Goal: Task Accomplishment & Management: Use online tool/utility

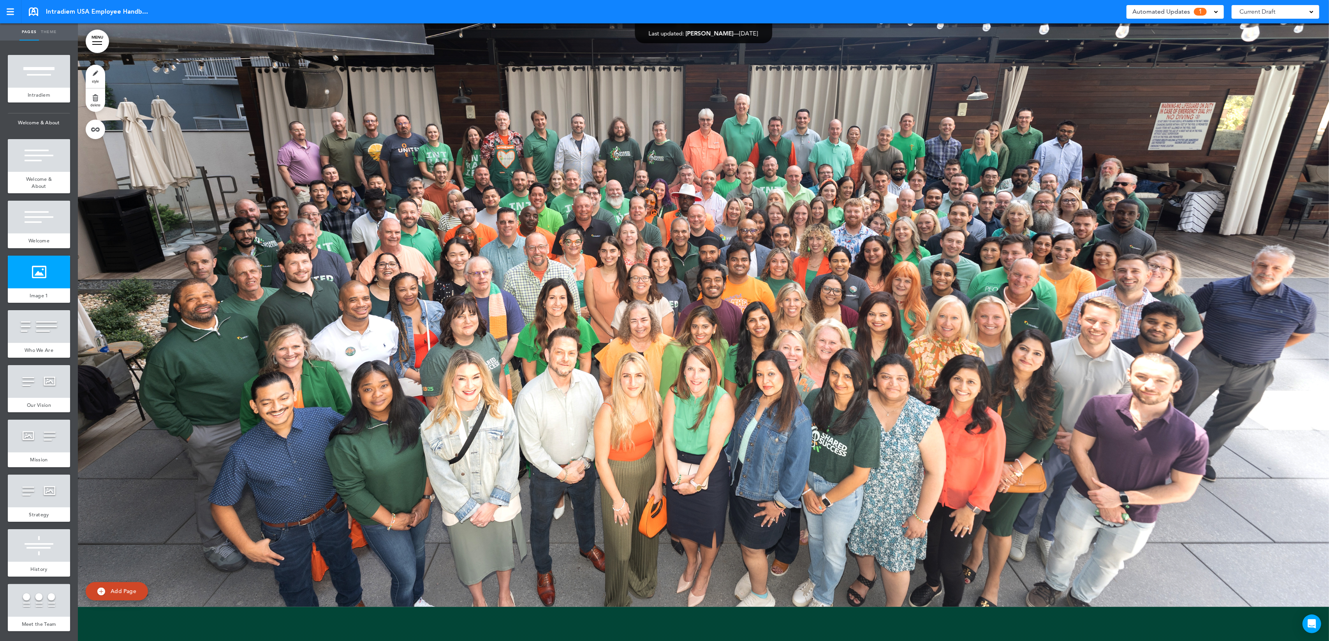
scroll to position [1886, 0]
click at [38, 276] on div at bounding box center [39, 271] width 62 height 33
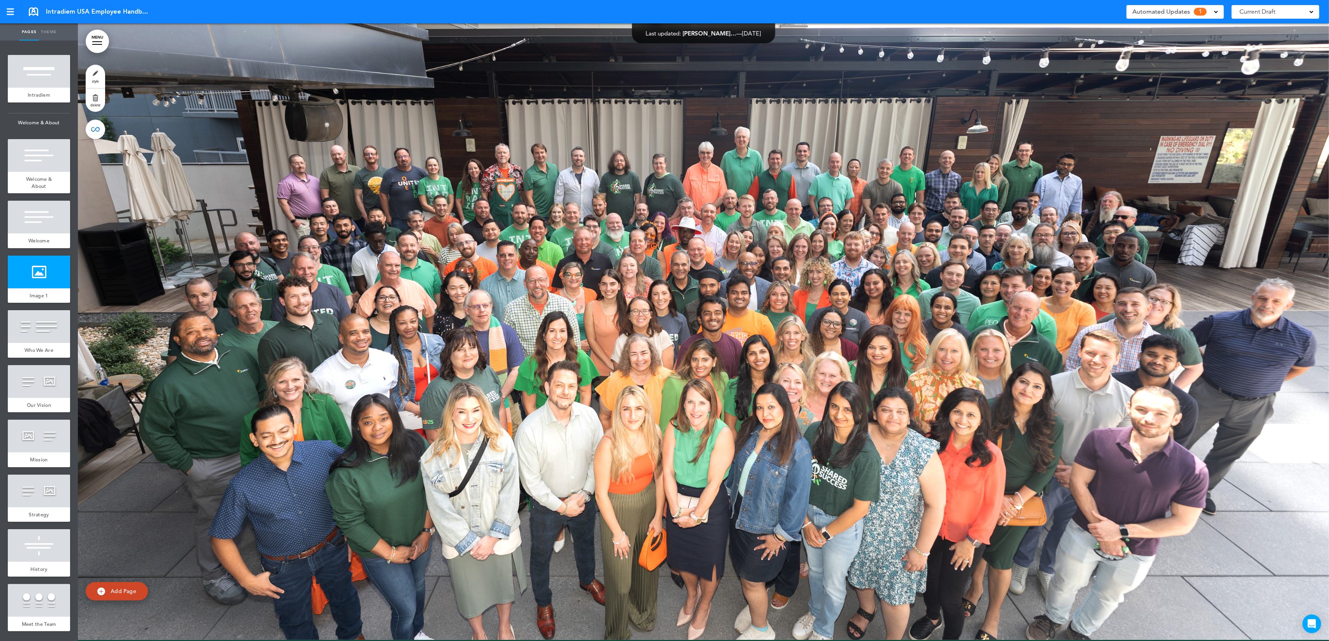
scroll to position [1852, 0]
click at [94, 76] on link "style" at bounding box center [95, 76] width 19 height 23
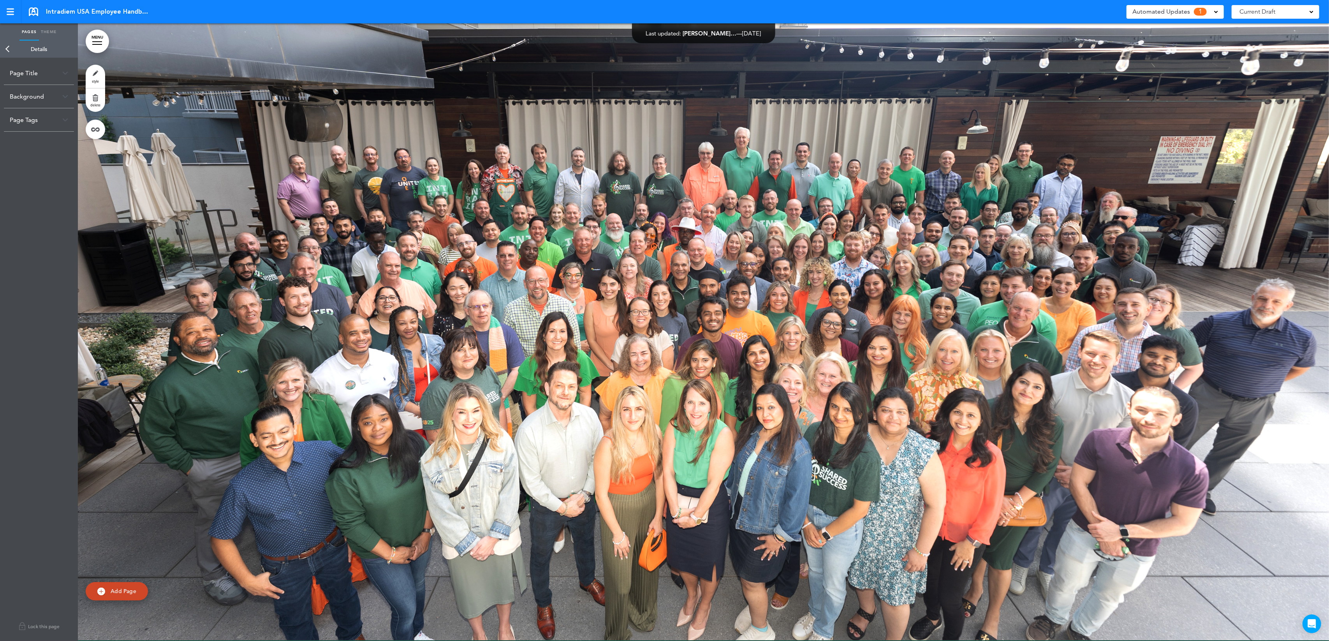
click at [66, 97] on img at bounding box center [65, 96] width 6 height 4
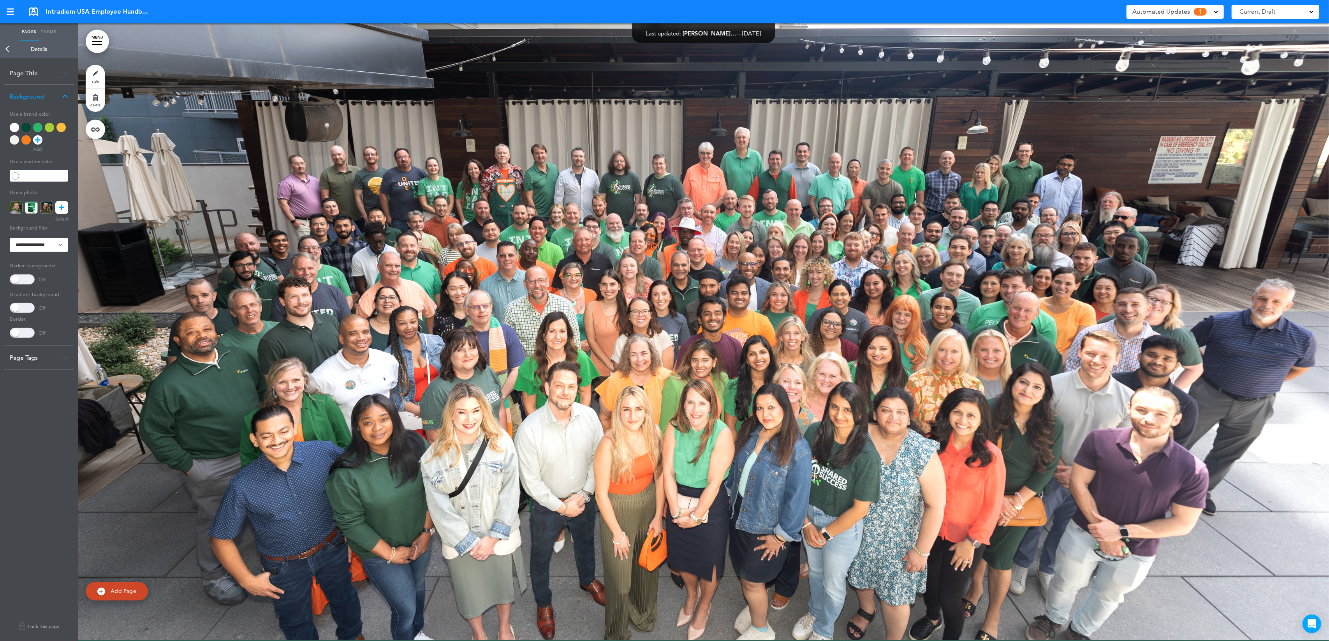
click at [67, 210] on link at bounding box center [61, 207] width 13 height 13
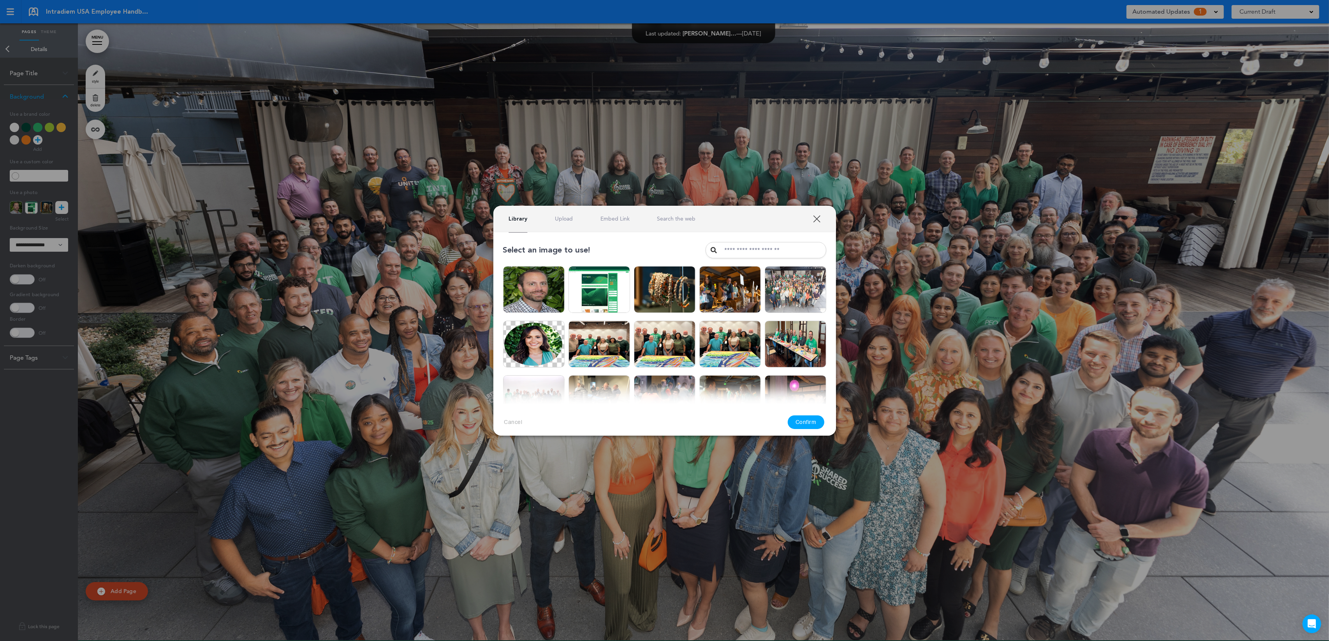
click at [556, 222] on link "Upload" at bounding box center [564, 218] width 18 height 7
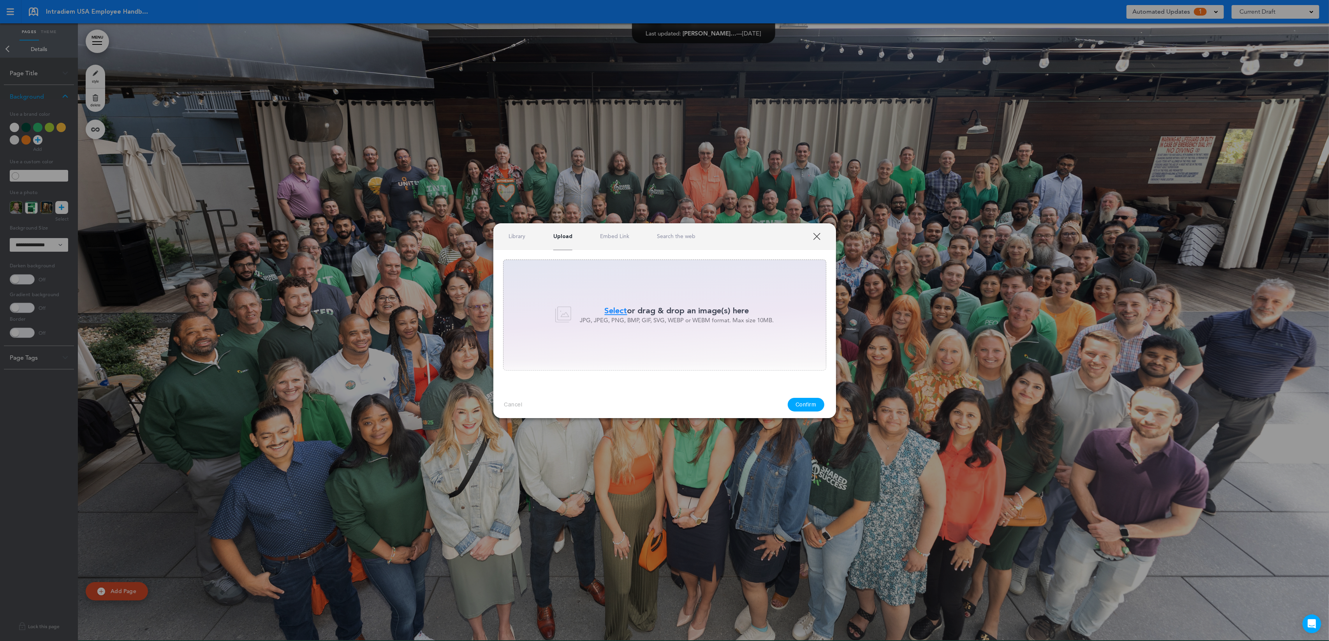
click at [717, 298] on div "Select or drag & drop an image(s) here JPG, JPEG, PNG, BMP, GIF, SVG, WEBP or W…" at bounding box center [664, 314] width 323 height 111
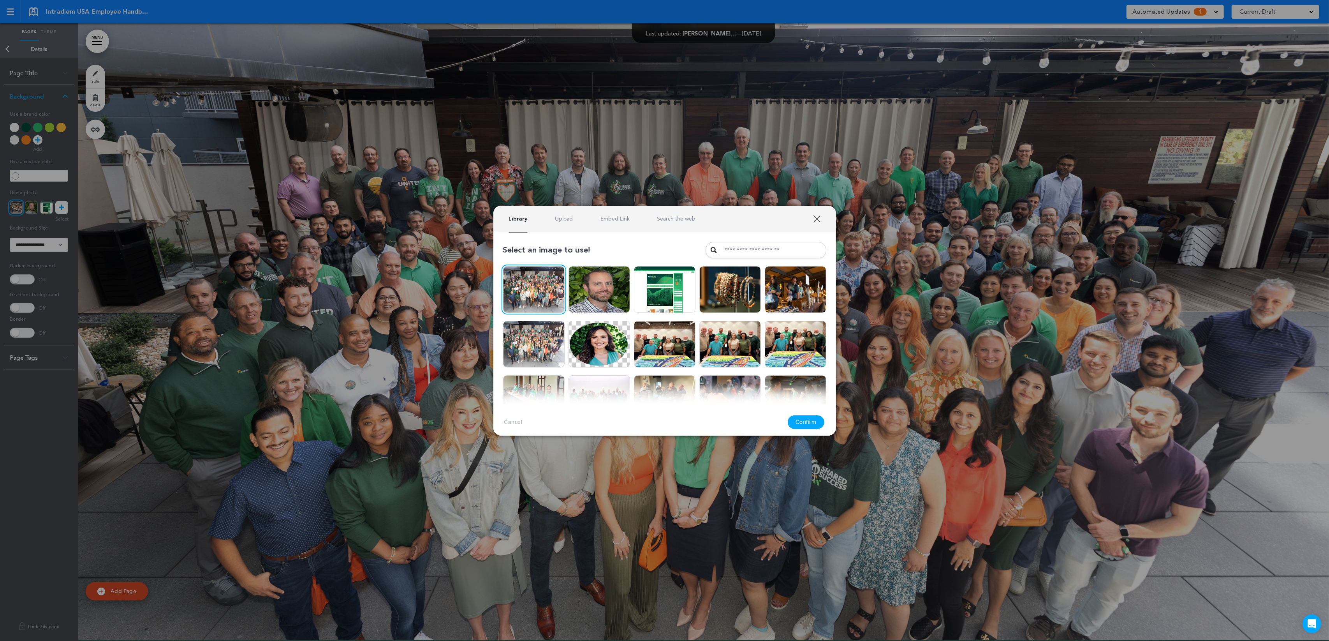
click at [819, 427] on button "Confirm" at bounding box center [806, 422] width 37 height 14
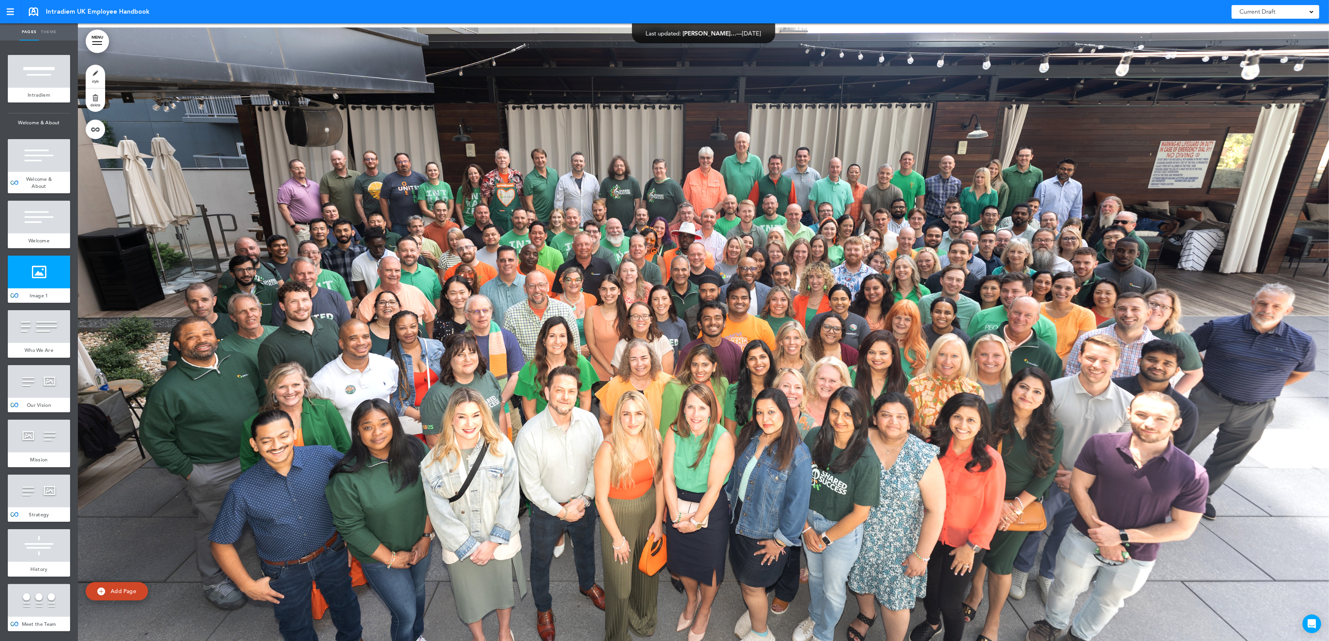
scroll to position [1845, 0]
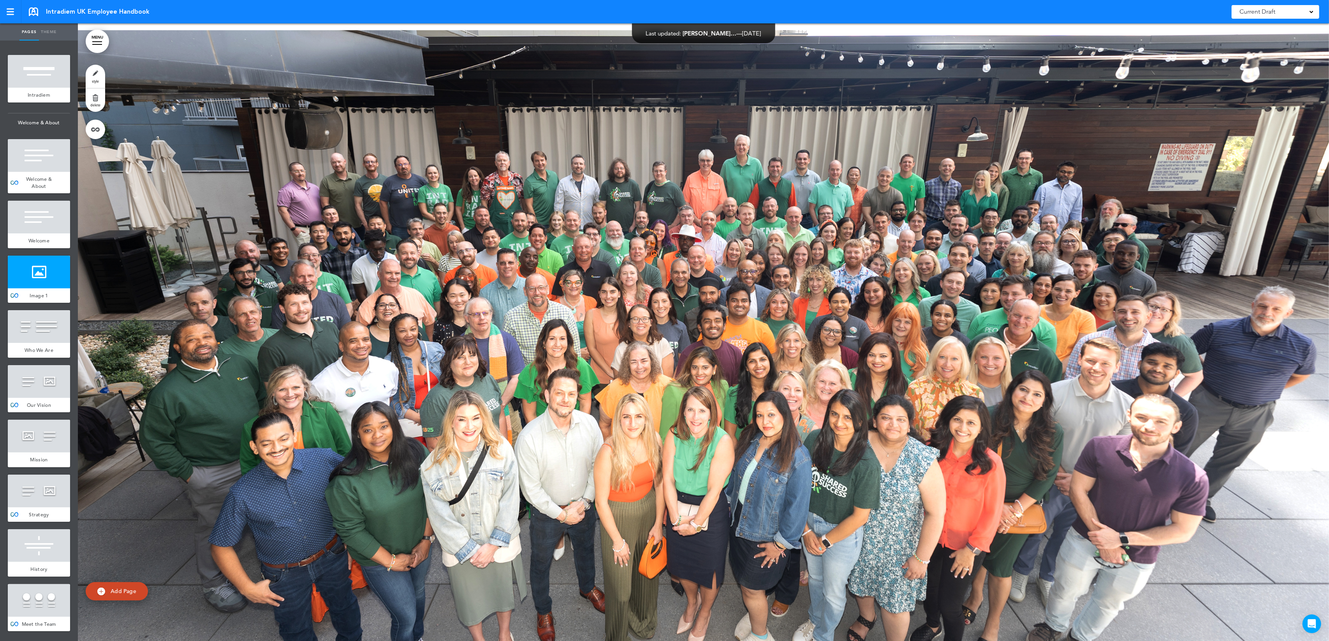
click at [99, 76] on link "style" at bounding box center [95, 76] width 19 height 23
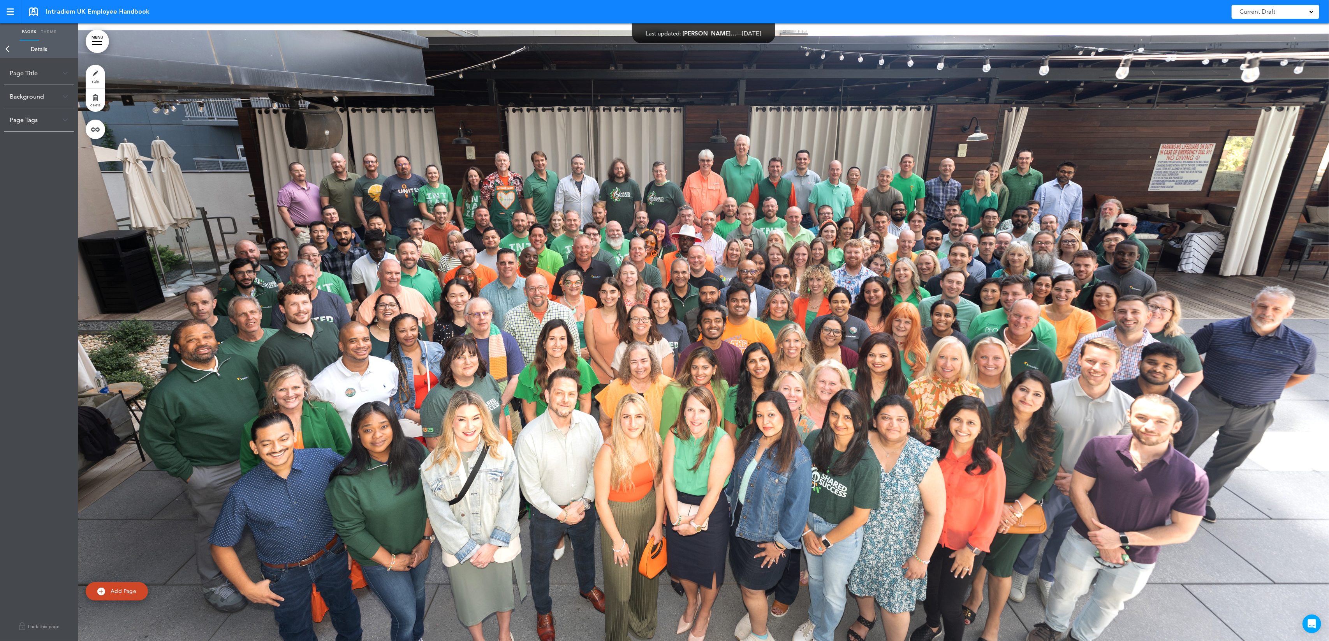
scroll to position [1842, 0]
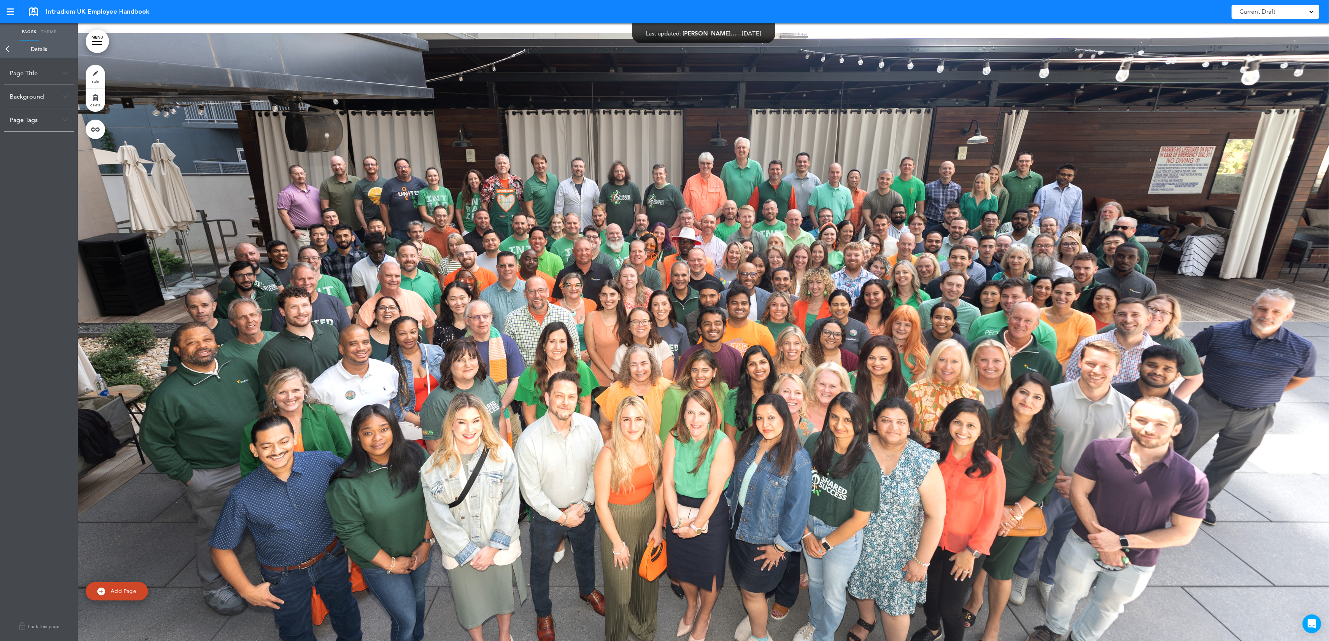
click at [65, 95] on img at bounding box center [65, 96] width 6 height 4
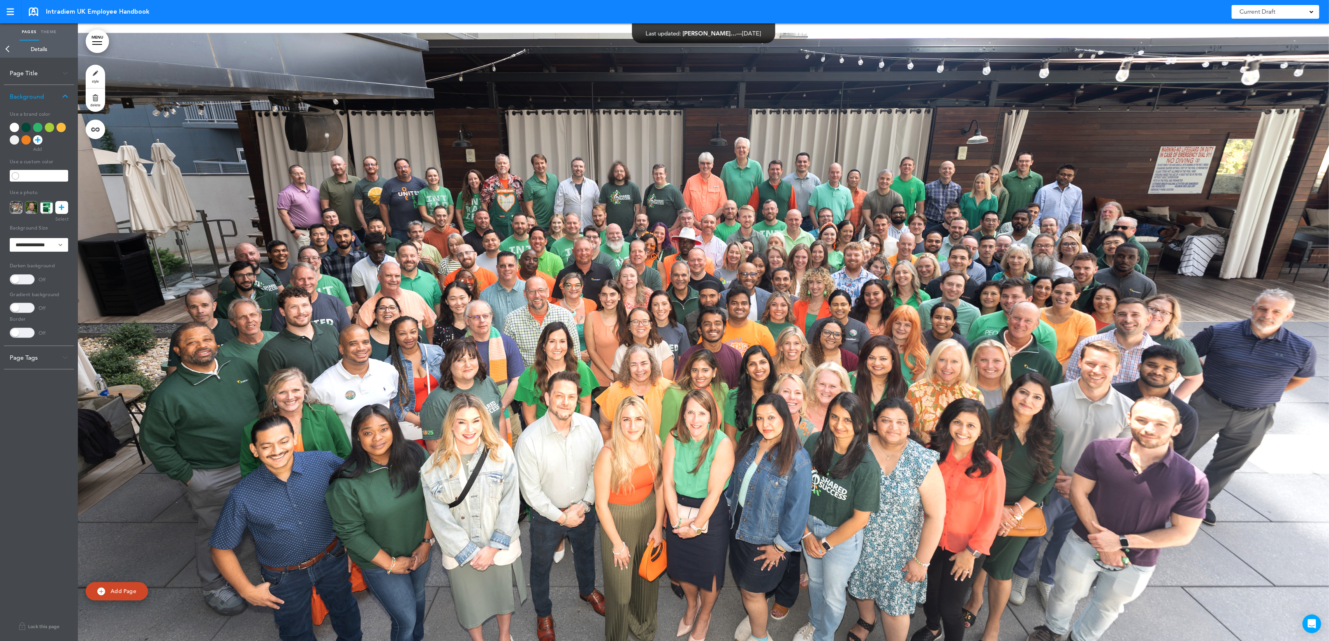
click at [16, 211] on img at bounding box center [16, 207] width 13 height 13
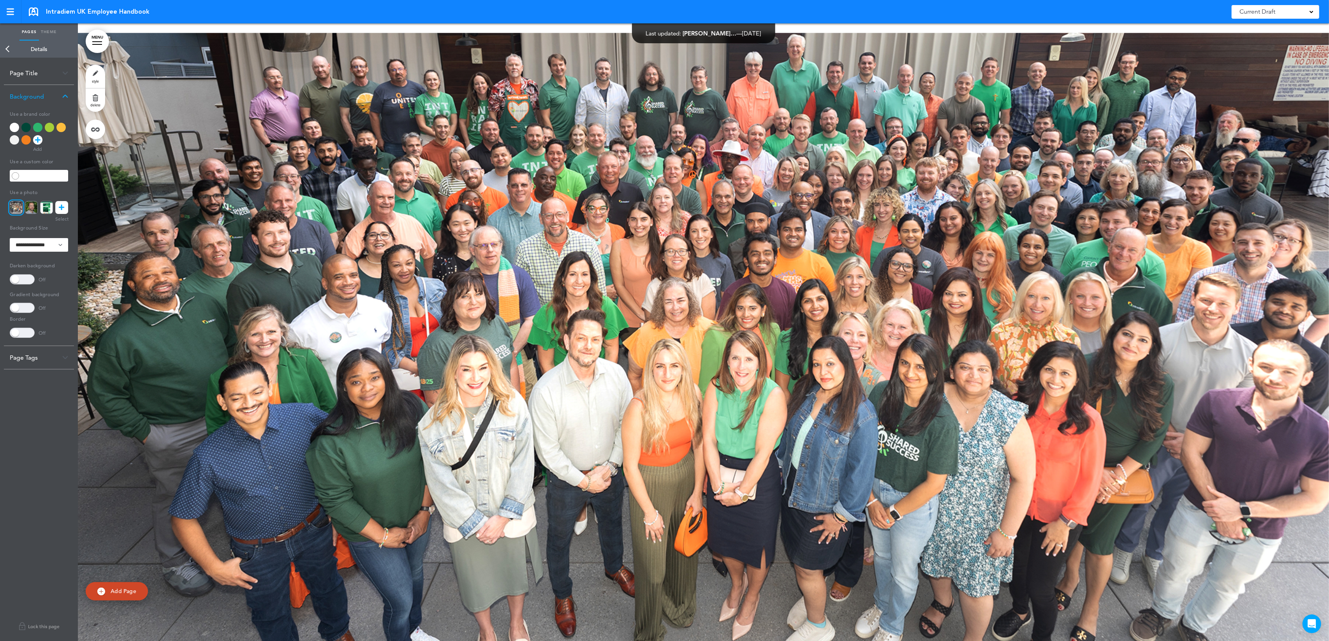
click at [7, 48] on link "Back" at bounding box center [8, 48] width 16 height 17
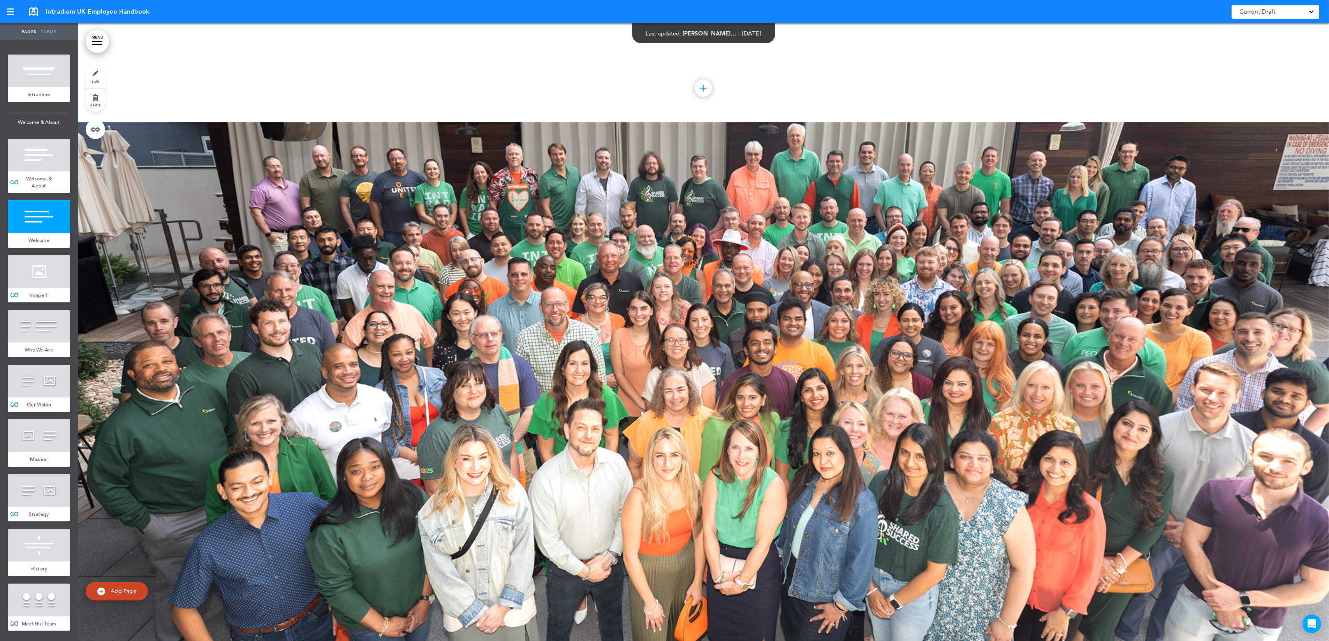
scroll to position [1792, 0]
